Goal: Ask a question: Seek information or help from site administrators or community

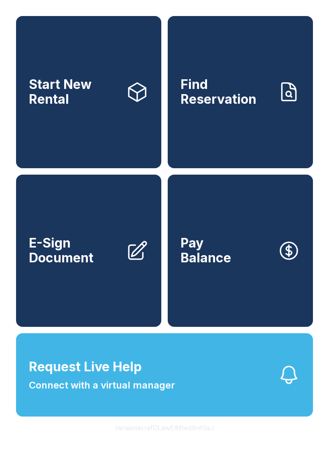
click at [165, 393] on span "Connect with a virtual manager" at bounding box center [102, 385] width 146 height 14
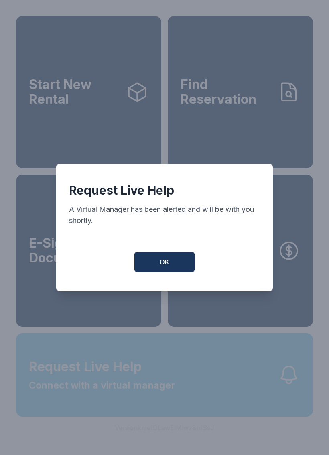
click at [165, 399] on div "Request Live Help A Virtual Manager has been alerted and will be with you short…" at bounding box center [164, 227] width 329 height 455
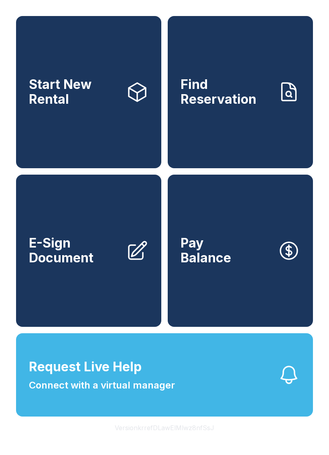
click at [188, 403] on button "Request Live Help Connect with a virtual manager" at bounding box center [164, 374] width 297 height 83
click at [178, 386] on div "Request Live Help A Virtual Manager has been alerted and will be with you short…" at bounding box center [164, 227] width 329 height 455
click at [172, 385] on span "Request Live Help Connect with a virtual manager" at bounding box center [102, 375] width 146 height 35
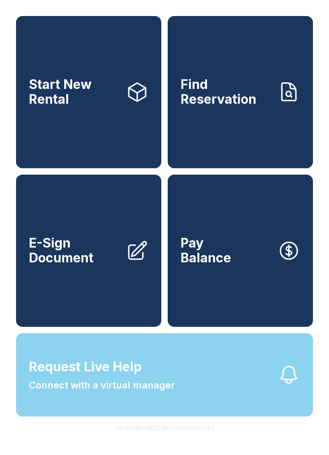
click at [172, 384] on div "Request Live Help A Virtual Manager has been alerted and will be with you short…" at bounding box center [164, 227] width 329 height 455
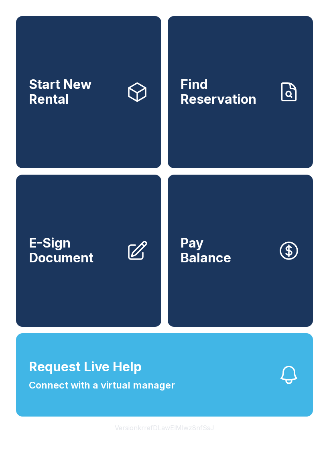
click at [179, 394] on button "Request Live Help Connect with a virtual manager" at bounding box center [164, 374] width 297 height 83
click at [174, 396] on div "Request Live Help A Virtual Manager has been alerted and will be with you short…" at bounding box center [164, 227] width 329 height 455
click at [174, 393] on span "Connect with a virtual manager" at bounding box center [102, 385] width 146 height 14
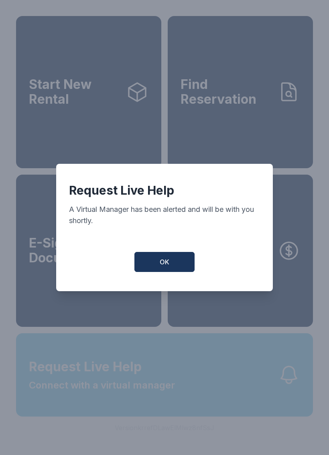
click at [174, 396] on div "Request Live Help A Virtual Manager has been alerted and will be with you short…" at bounding box center [164, 227] width 329 height 455
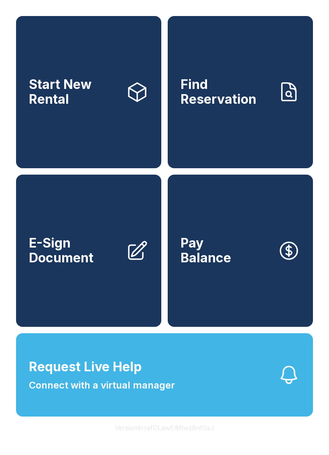
click at [165, 393] on span "Connect with a virtual manager" at bounding box center [102, 385] width 146 height 14
click at [176, 386] on div "Request Live Help A Virtual Manager has been alerted and will be with you short…" at bounding box center [164, 227] width 329 height 455
click at [180, 383] on button "Request Live Help Connect with a virtual manager" at bounding box center [164, 374] width 297 height 83
click at [176, 403] on button "Request Live Help Connect with a virtual manager" at bounding box center [164, 374] width 297 height 83
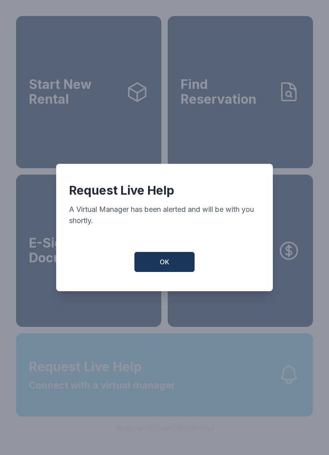
click at [170, 404] on div "Request Live Help A Virtual Manager has been alerted and will be with you short…" at bounding box center [164, 227] width 329 height 455
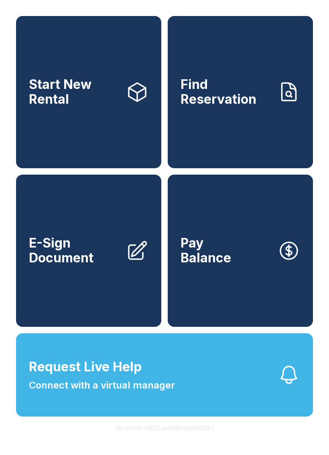
click at [181, 392] on button "Request Live Help Connect with a virtual manager" at bounding box center [164, 374] width 297 height 83
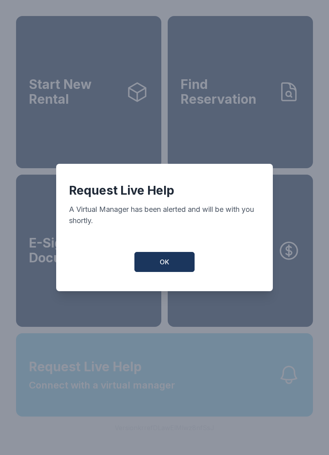
click at [181, 391] on div "Request Live Help A Virtual Manager has been alerted and will be with you short…" at bounding box center [164, 227] width 329 height 455
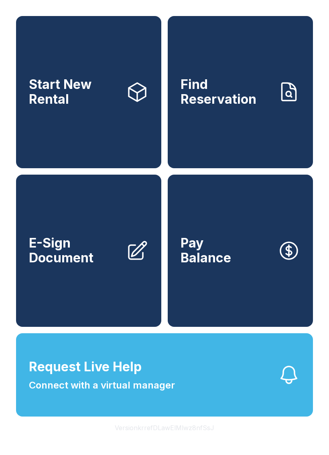
click at [174, 386] on button "Request Live Help Connect with a virtual manager" at bounding box center [164, 374] width 297 height 83
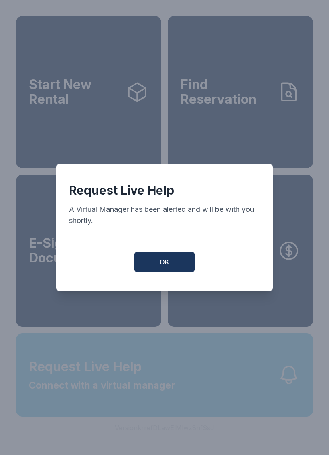
click at [162, 382] on div "Request Live Help A Virtual Manager has been alerted and will be with you short…" at bounding box center [164, 227] width 329 height 455
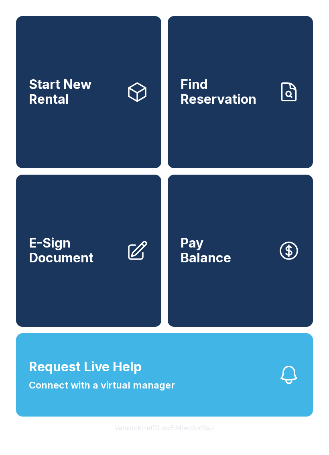
click at [165, 386] on span "Request Live Help Connect with a virtual manager" at bounding box center [102, 375] width 146 height 35
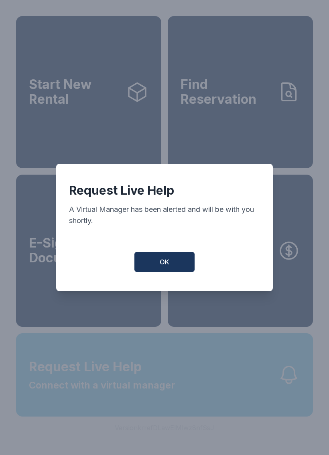
click at [165, 386] on div "Request Live Help A Virtual Manager has been alerted and will be with you short…" at bounding box center [164, 227] width 329 height 455
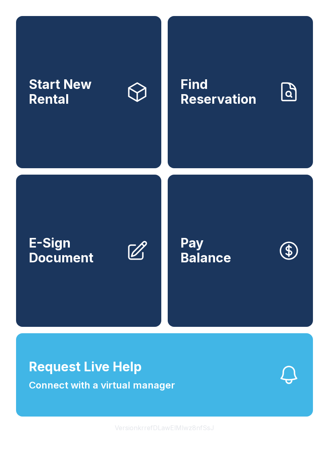
click at [163, 390] on span "Request Live Help Connect with a virtual manager" at bounding box center [102, 375] width 146 height 35
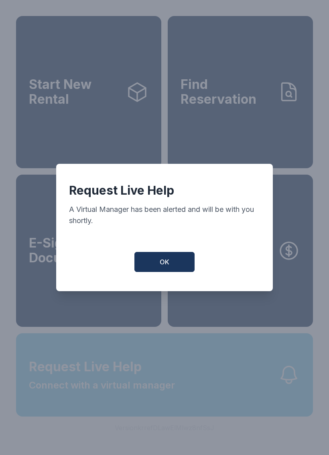
click at [160, 392] on div "Request Live Help A Virtual Manager has been alerted and will be with you short…" at bounding box center [164, 227] width 329 height 455
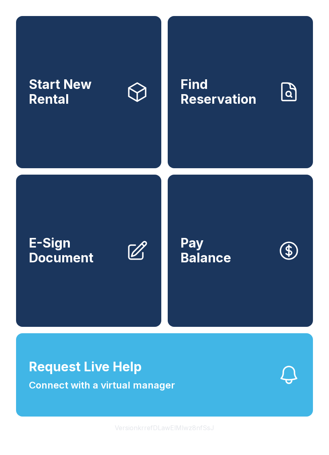
click at [164, 393] on span "Connect with a virtual manager" at bounding box center [102, 385] width 146 height 14
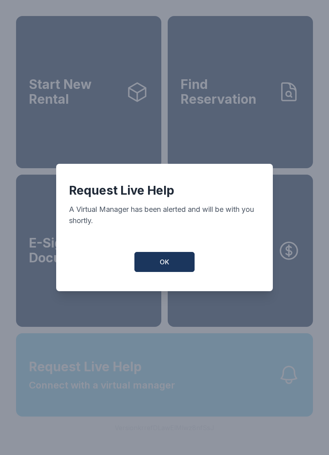
click at [164, 401] on div "Request Live Help A Virtual Manager has been alerted and will be with you short…" at bounding box center [164, 227] width 329 height 455
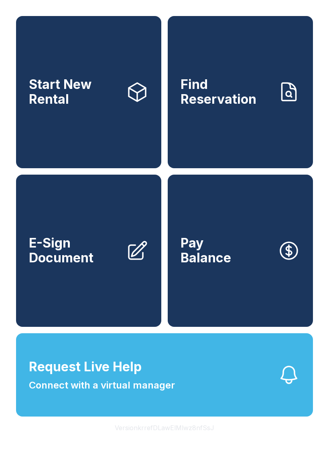
click at [178, 400] on button "Request Live Help Connect with a virtual manager" at bounding box center [164, 374] width 297 height 83
click at [179, 399] on div "Request Live Help A Virtual Manager has been alerted and will be with you short…" at bounding box center [164, 227] width 329 height 455
click at [182, 395] on button "Request Live Help Connect with a virtual manager" at bounding box center [164, 374] width 297 height 83
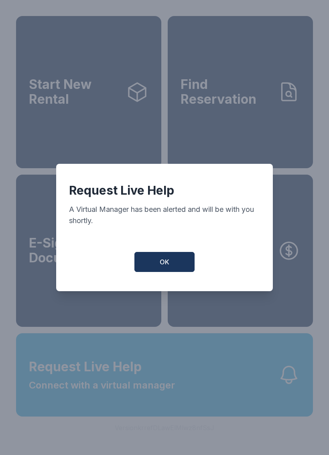
click at [182, 395] on div "Request Live Help A Virtual Manager has been alerted and will be with you short…" at bounding box center [164, 227] width 329 height 455
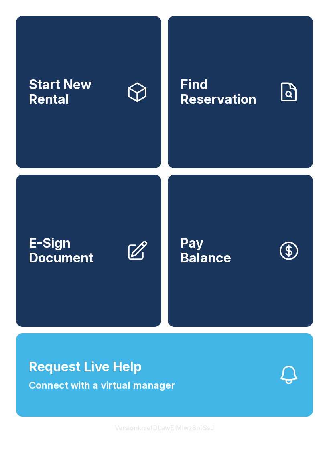
click at [178, 409] on button "Request Live Help Connect with a virtual manager" at bounding box center [164, 374] width 297 height 83
click at [182, 402] on div "Request Live Help A Virtual Manager has been alerted and will be with you short…" at bounding box center [164, 227] width 329 height 455
click at [195, 435] on button "Version krrefDLawElMlwz8nfSsJ" at bounding box center [164, 428] width 112 height 22
click at [209, 399] on button "Request Live Help Connect with a virtual manager" at bounding box center [164, 374] width 297 height 83
